Goal: Task Accomplishment & Management: Manage account settings

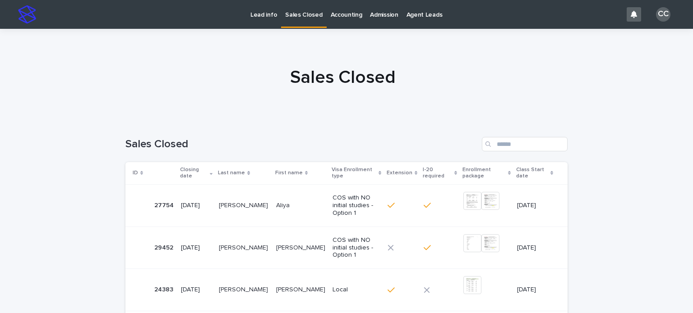
click at [253, 21] on link "Lead info" at bounding box center [263, 14] width 35 height 28
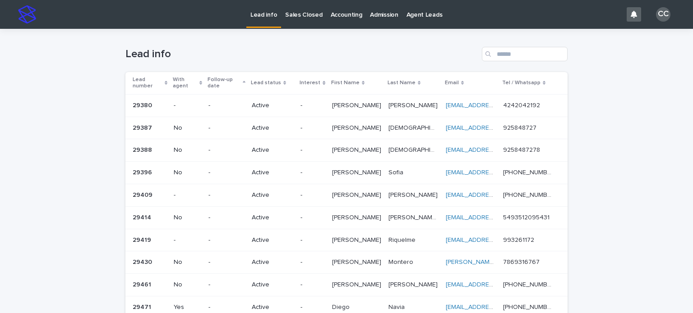
click at [379, 36] on div "Lead info" at bounding box center [346, 50] width 442 height 43
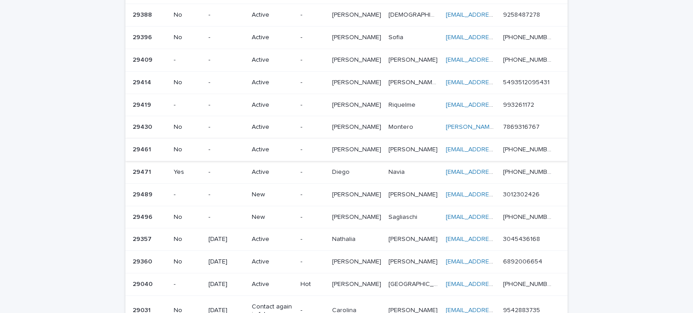
scroll to position [180, 0]
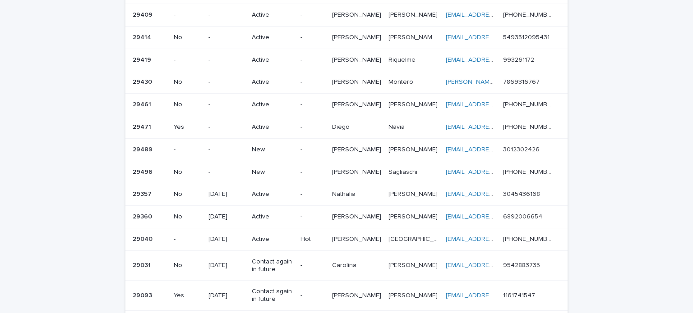
click at [264, 146] on p "New" at bounding box center [272, 150] width 41 height 8
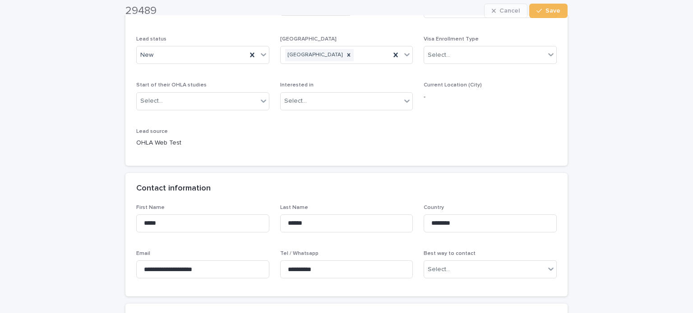
scroll to position [271, 0]
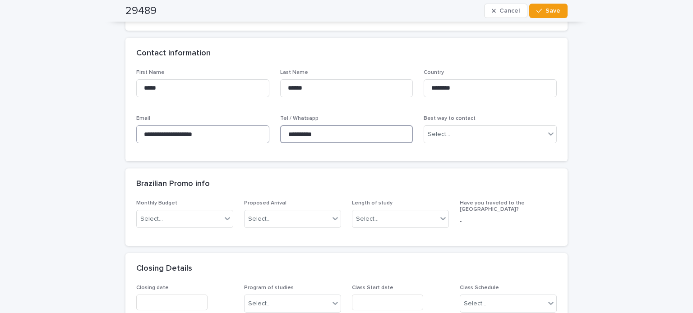
drag, startPoint x: 338, startPoint y: 132, endPoint x: 161, endPoint y: 134, distance: 177.7
click at [161, 134] on div "**********" at bounding box center [346, 110] width 420 height 82
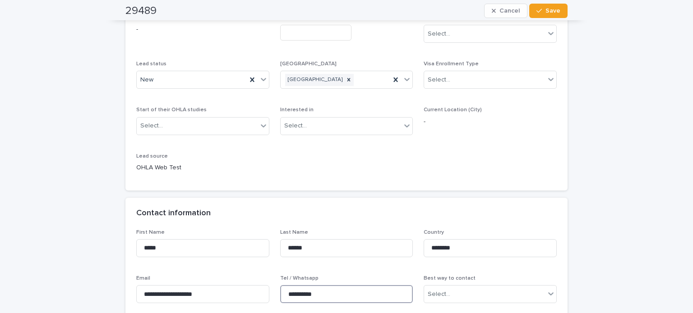
scroll to position [0, 0]
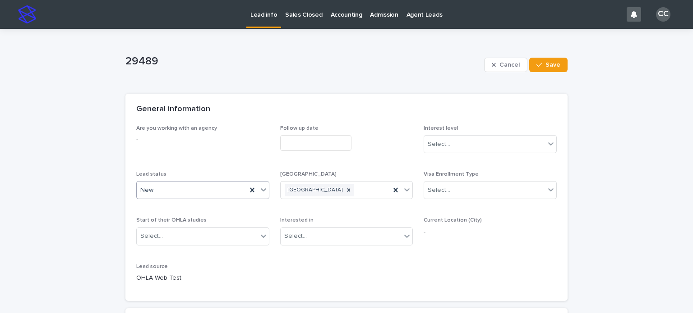
click at [161, 191] on div "New" at bounding box center [192, 190] width 110 height 15
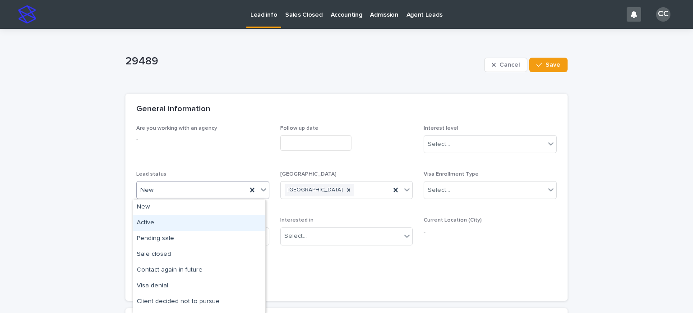
click at [157, 220] on div "Active" at bounding box center [199, 224] width 132 height 16
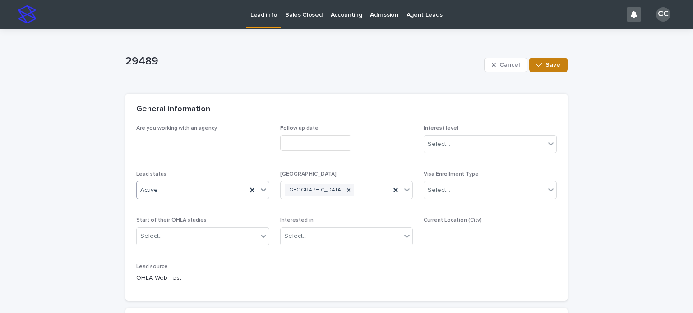
click at [553, 68] on span "Save" at bounding box center [552, 65] width 15 height 6
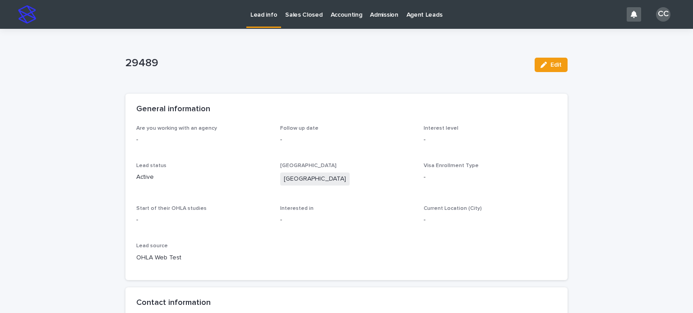
click at [266, 14] on p "Lead info" at bounding box center [263, 9] width 27 height 19
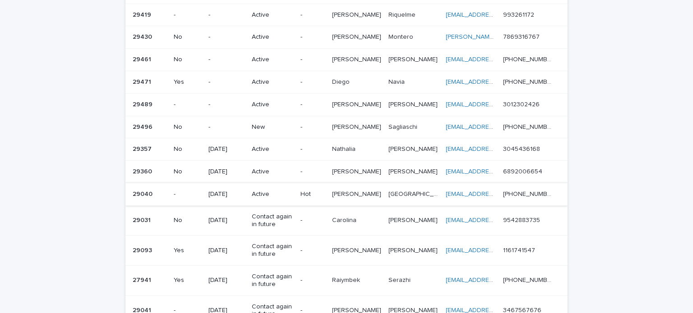
scroll to position [271, 0]
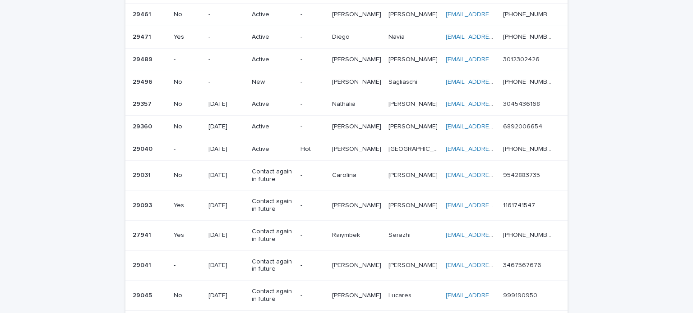
click at [232, 78] on p "-" at bounding box center [226, 82] width 36 height 8
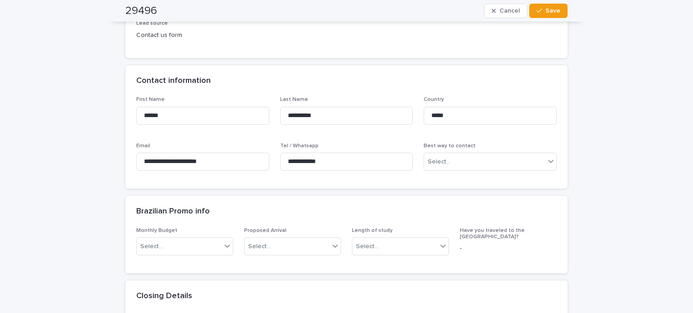
scroll to position [271, 0]
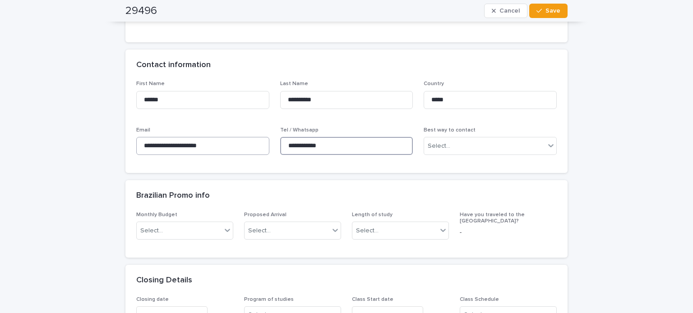
drag, startPoint x: 346, startPoint y: 146, endPoint x: 251, endPoint y: 145, distance: 95.6
click at [251, 145] on div "**********" at bounding box center [346, 122] width 420 height 82
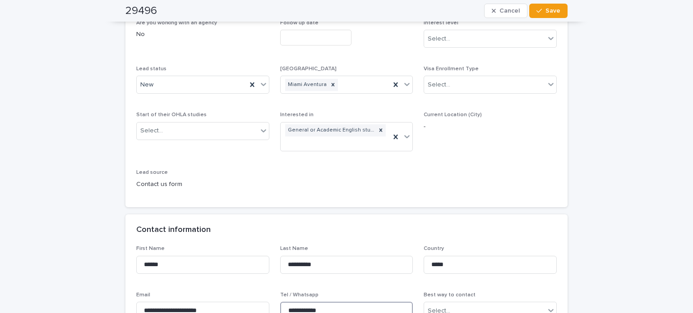
scroll to position [90, 0]
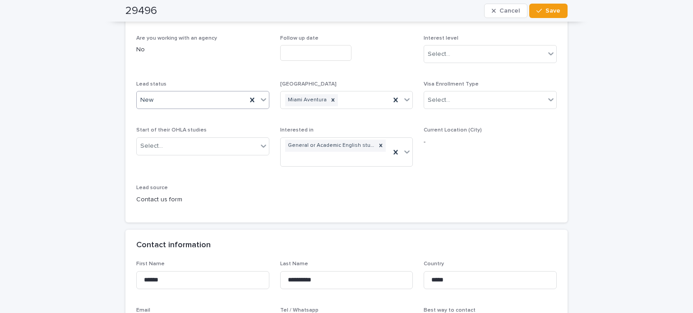
click at [168, 94] on div "New" at bounding box center [192, 100] width 110 height 15
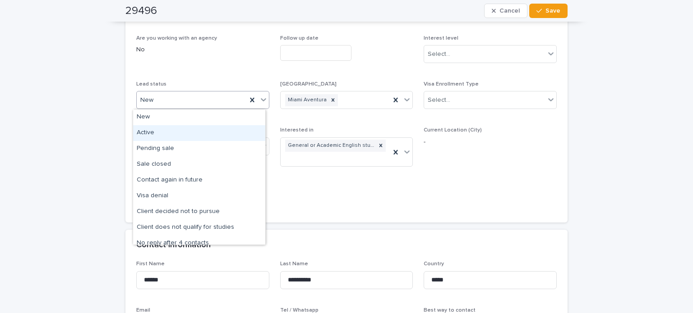
click at [156, 128] on div "Active" at bounding box center [199, 133] width 132 height 16
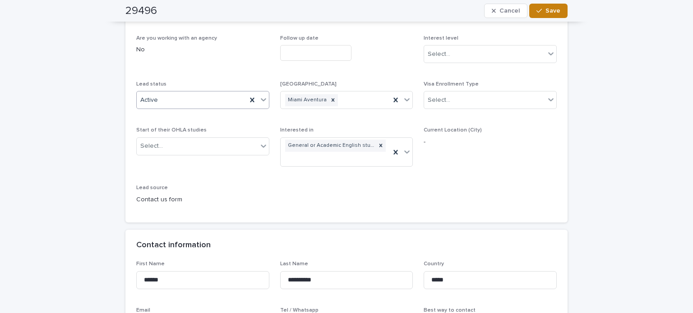
click at [540, 9] on div "button" at bounding box center [540, 11] width 9 height 6
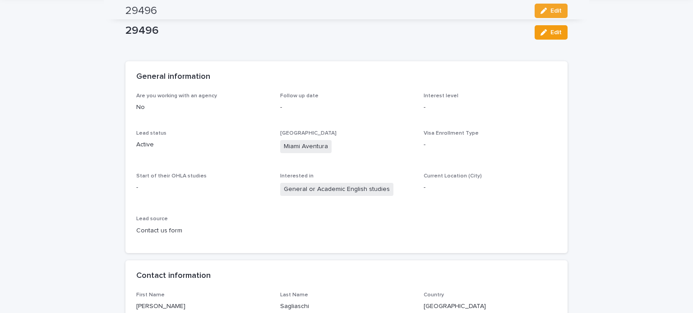
scroll to position [0, 0]
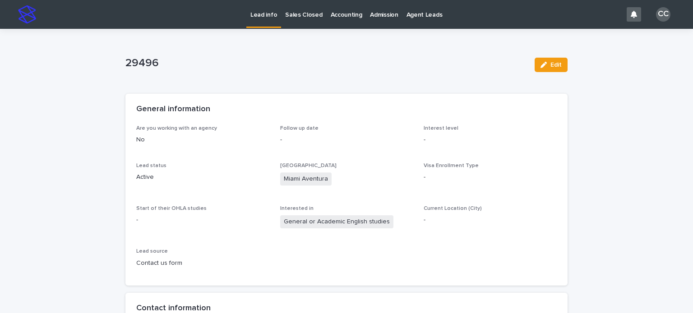
click at [265, 14] on p "Lead info" at bounding box center [263, 9] width 27 height 19
